Goal: Task Accomplishment & Management: Use online tool/utility

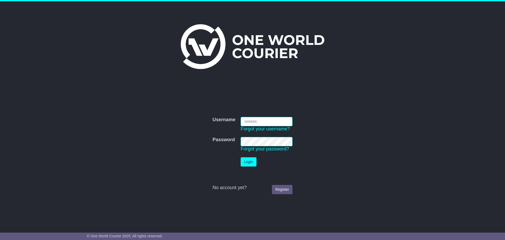
type input "**********"
click at [251, 163] on button "Login" at bounding box center [249, 161] width 16 height 9
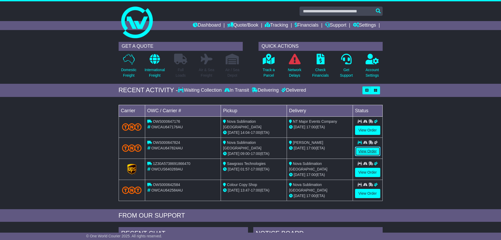
click at [366, 150] on link "View Order" at bounding box center [367, 150] width 25 height 9
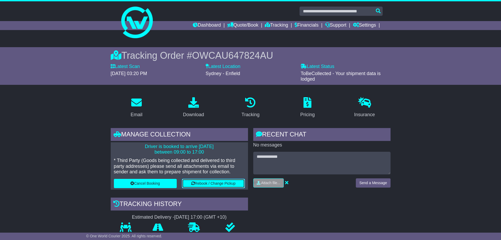
click at [225, 181] on button "Rebook / Change Pickup" at bounding box center [213, 183] width 63 height 9
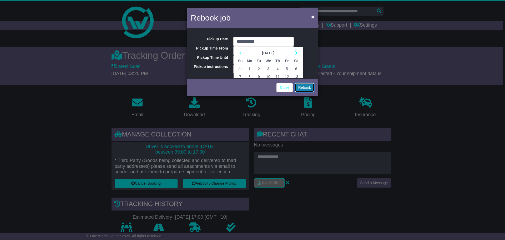
click at [303, 85] on button "Rebook" at bounding box center [304, 87] width 19 height 9
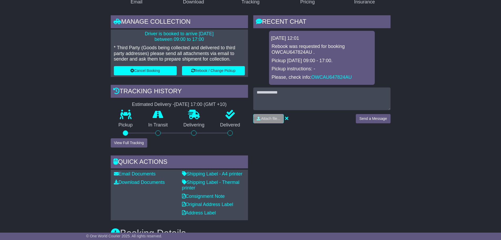
scroll to position [122, 0]
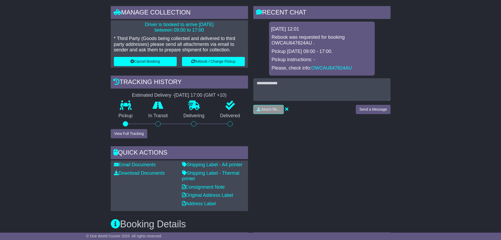
click at [347, 148] on div "RECENT CHAT Loading... No messages 19 Sep 2025 12:01 Rebook was requested for b…" at bounding box center [322, 108] width 143 height 205
drag, startPoint x: 353, startPoint y: 140, endPoint x: 389, endPoint y: 55, distance: 91.9
click at [354, 139] on div "RECENT CHAT Loading... No messages 19 Sep 2025 12:01 Rebook was requested for b…" at bounding box center [322, 108] width 143 height 205
